Goal: Book appointment/travel/reservation

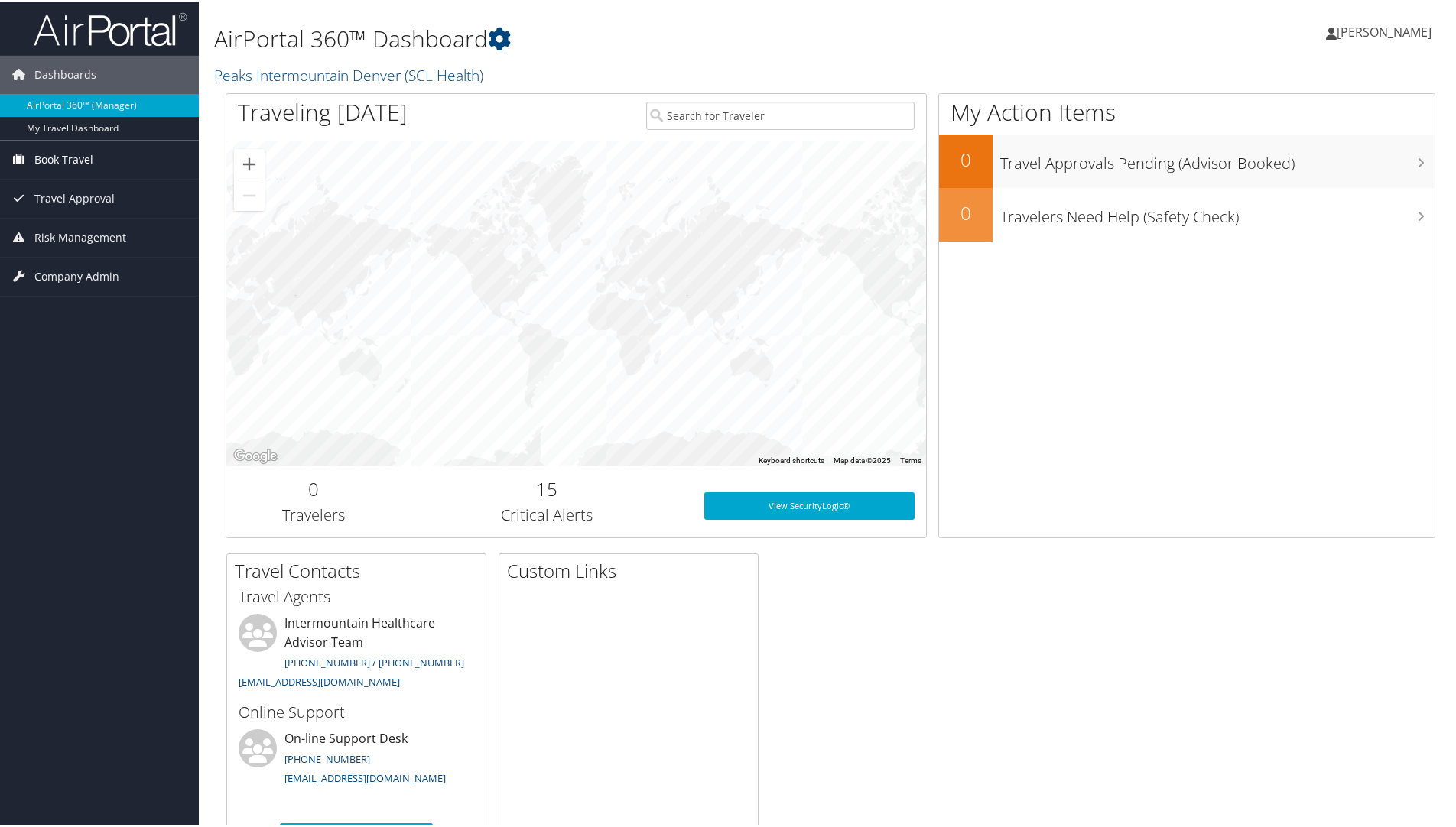
click at [74, 159] on span "Book Travel" at bounding box center [63, 159] width 59 height 38
click at [63, 216] on link "Book/Manage Online Trips" at bounding box center [99, 211] width 198 height 23
click at [89, 206] on link "Book/Manage Online Trips" at bounding box center [99, 211] width 198 height 23
